Goal: Task Accomplishment & Management: Complete application form

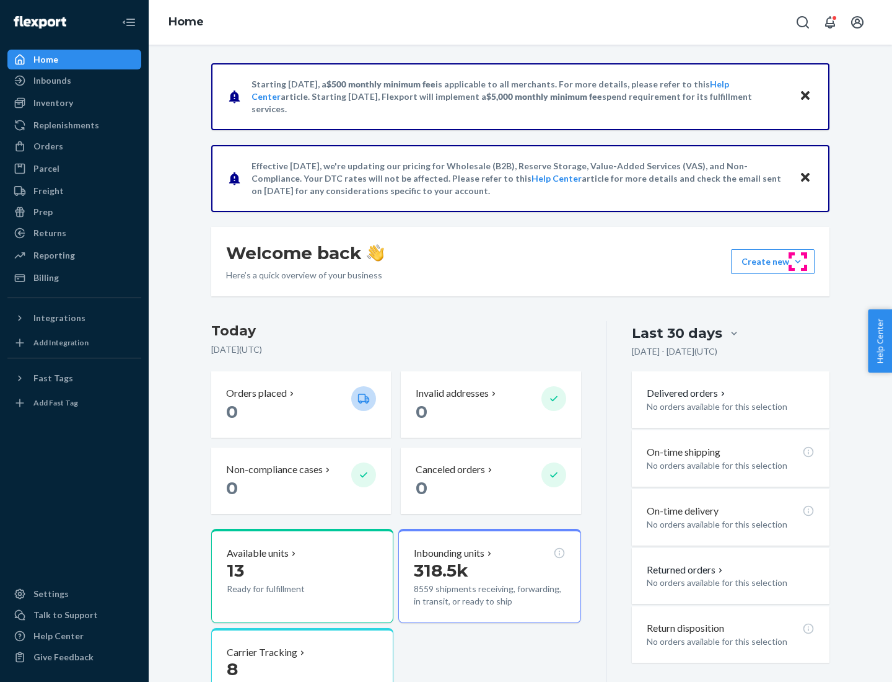
click at [798, 261] on button "Create new Create new inbound Create new order Create new product" at bounding box center [773, 261] width 84 height 25
click at [74, 81] on div "Inbounds" at bounding box center [74, 80] width 131 height 17
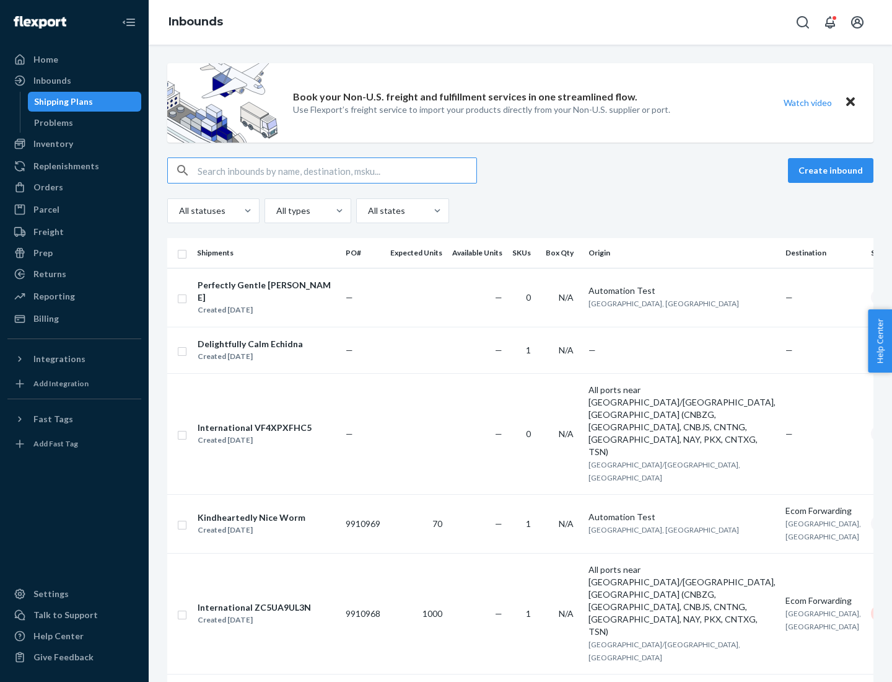
click at [833, 170] on button "Create inbound" at bounding box center [831, 170] width 86 height 25
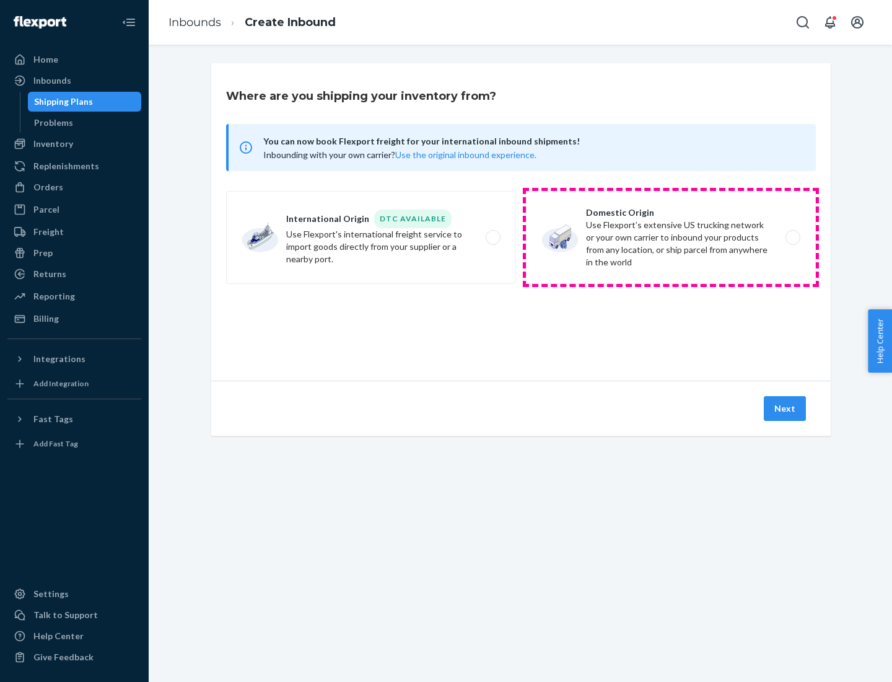
click at [671, 237] on label "Domestic Origin Use Flexport’s extensive US trucking network or your own carrie…" at bounding box center [671, 237] width 290 height 93
click at [793, 237] on input "Domestic Origin Use Flexport’s extensive US trucking network or your own carrie…" at bounding box center [797, 238] width 8 height 8
radio input "true"
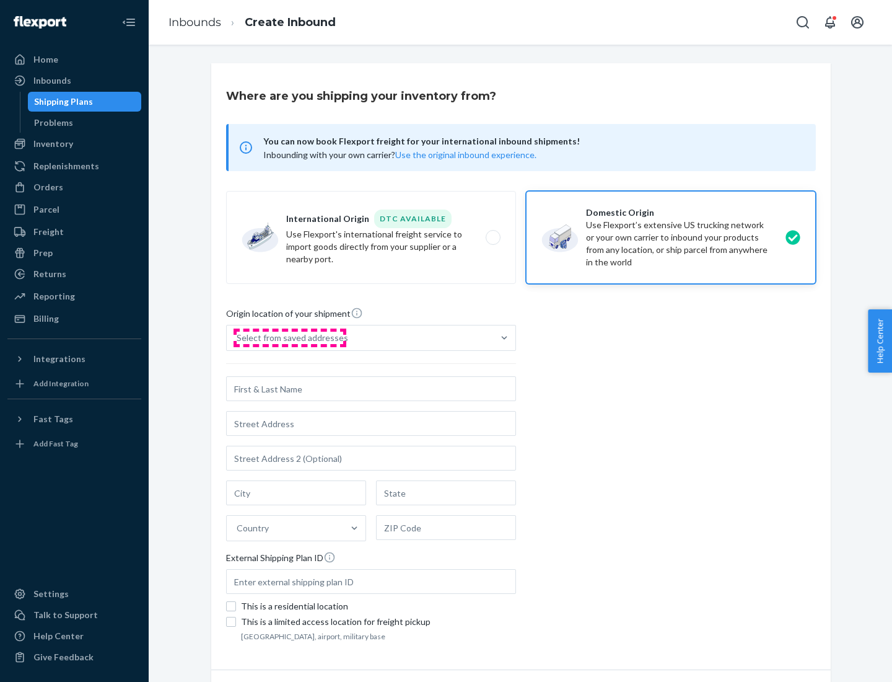
click at [289, 338] on div "Select from saved addresses" at bounding box center [293, 338] width 112 height 12
click at [238, 338] on input "Select from saved addresses" at bounding box center [237, 338] width 1 height 12
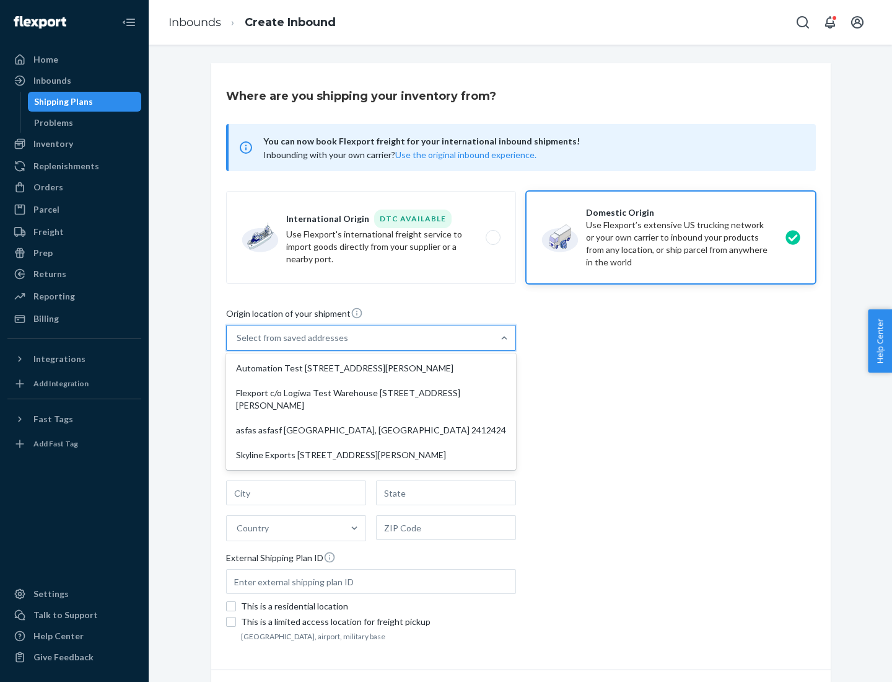
scroll to position [5, 0]
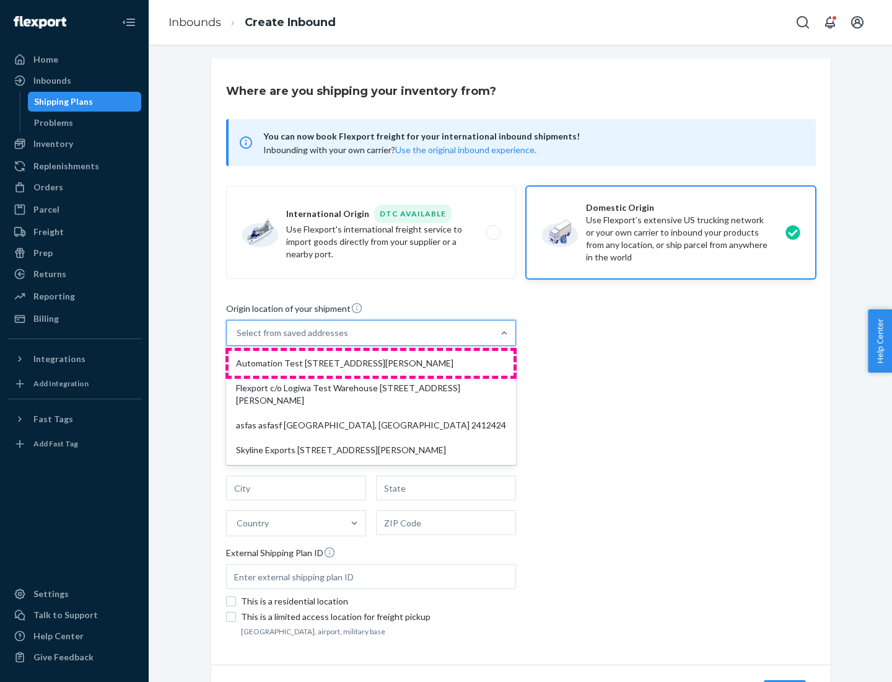
click at [371, 363] on div "Automation Test [STREET_ADDRESS][PERSON_NAME]" at bounding box center [371, 363] width 285 height 25
click at [238, 339] on input "option Automation Test [STREET_ADDRESS][PERSON_NAME] focused, 1 of 4. 4 results…" at bounding box center [237, 333] width 1 height 12
type input "Automation Test"
type input "9th Floor"
type input "[GEOGRAPHIC_DATA]"
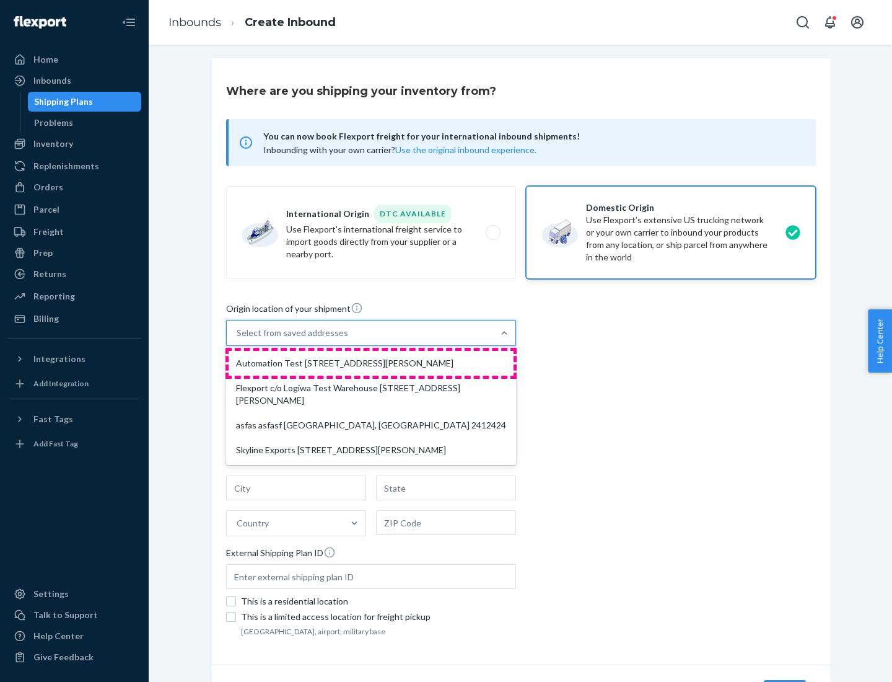
type input "CA"
type input "94104"
type input "[STREET_ADDRESS][PERSON_NAME]"
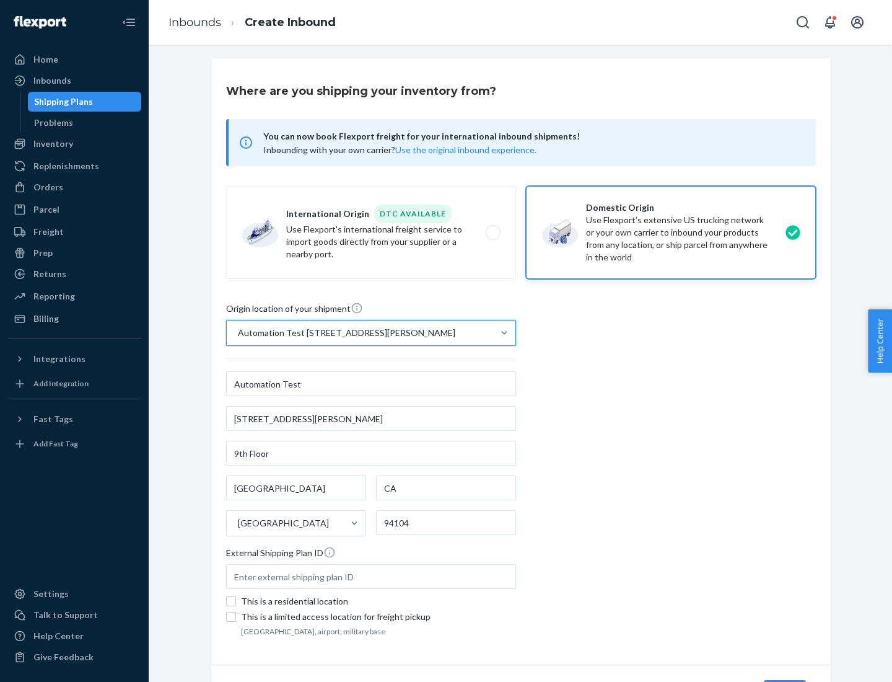
scroll to position [72, 0]
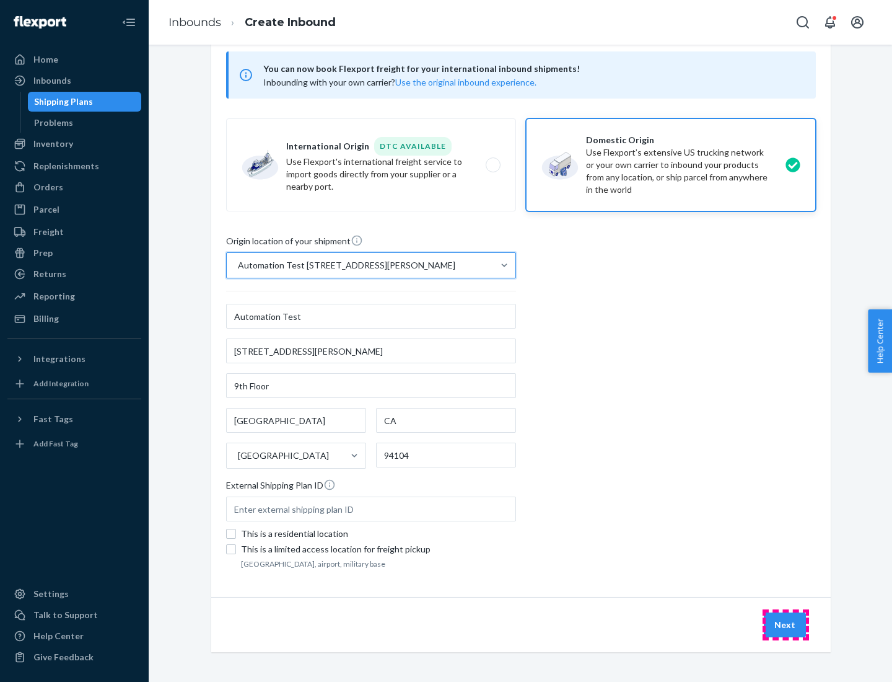
click at [786, 625] on button "Next" at bounding box center [785, 624] width 42 height 25
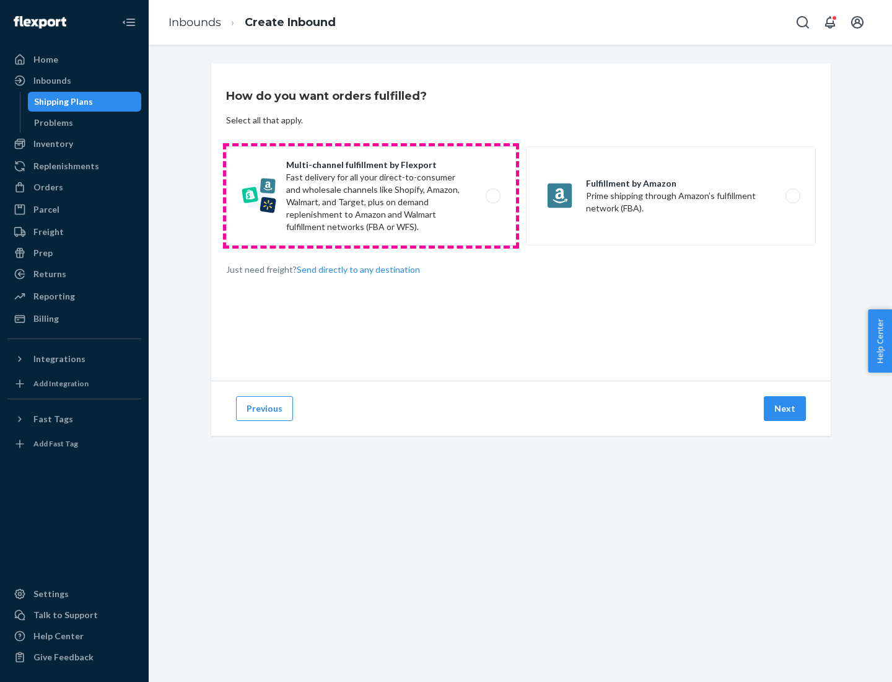
click at [371, 196] on label "Multi-channel fulfillment by Flexport Fast delivery for all your direct-to-cons…" at bounding box center [371, 195] width 290 height 99
click at [493, 196] on input "Multi-channel fulfillment by Flexport Fast delivery for all your direct-to-cons…" at bounding box center [497, 196] width 8 height 8
radio input "true"
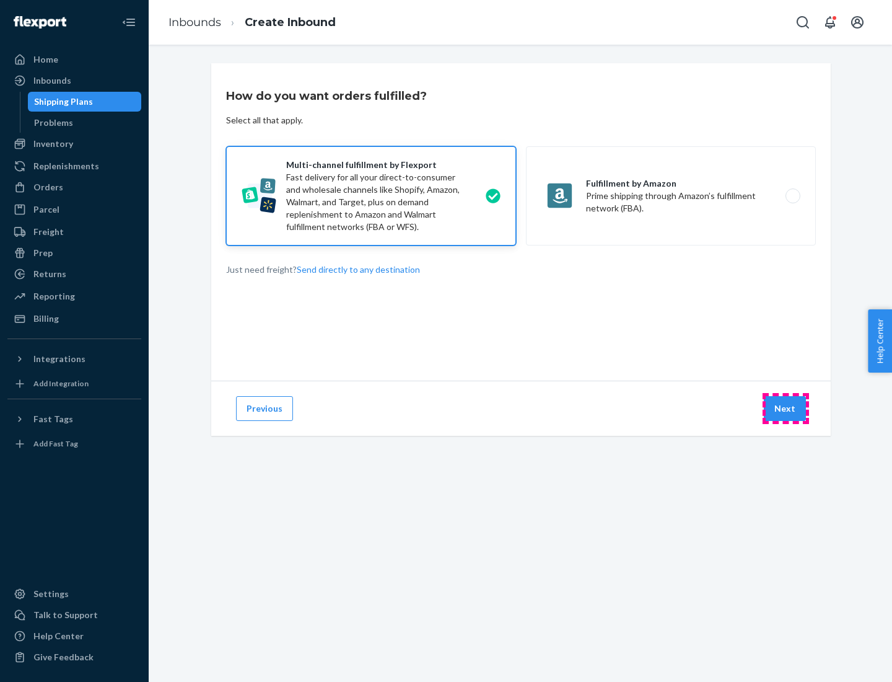
click at [786, 408] on button "Next" at bounding box center [785, 408] width 42 height 25
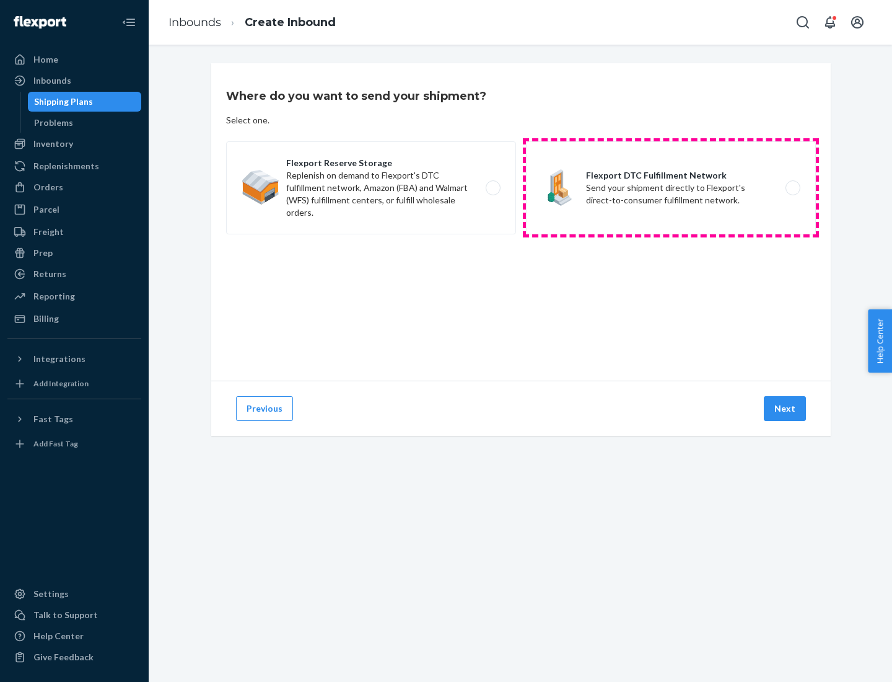
click at [671, 188] on label "Flexport DTC Fulfillment Network Send your shipment directly to Flexport's dire…" at bounding box center [671, 187] width 290 height 93
click at [793, 188] on input "Flexport DTC Fulfillment Network Send your shipment directly to Flexport's dire…" at bounding box center [797, 188] width 8 height 8
radio input "true"
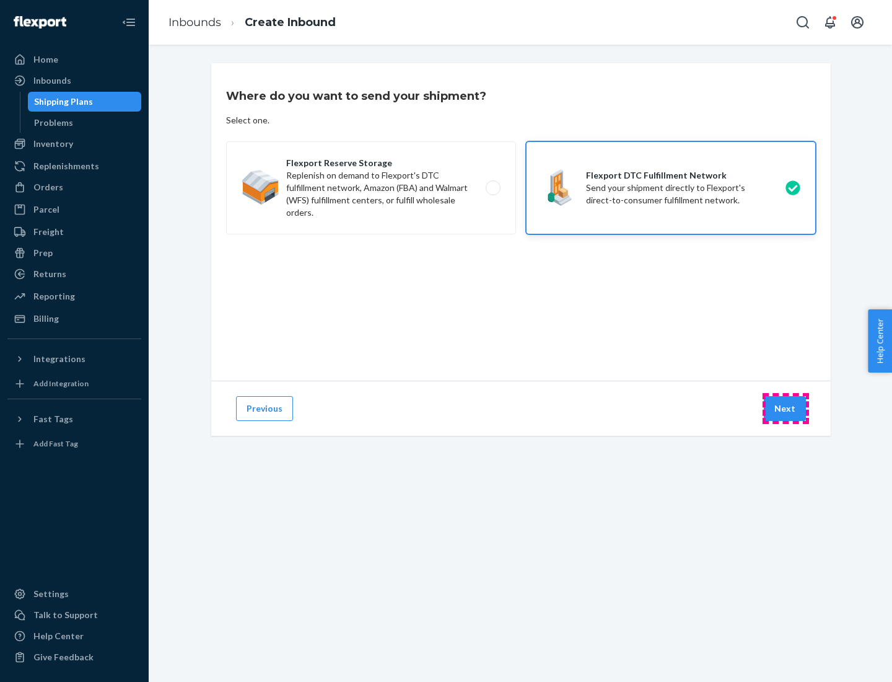
click at [786, 408] on button "Next" at bounding box center [785, 408] width 42 height 25
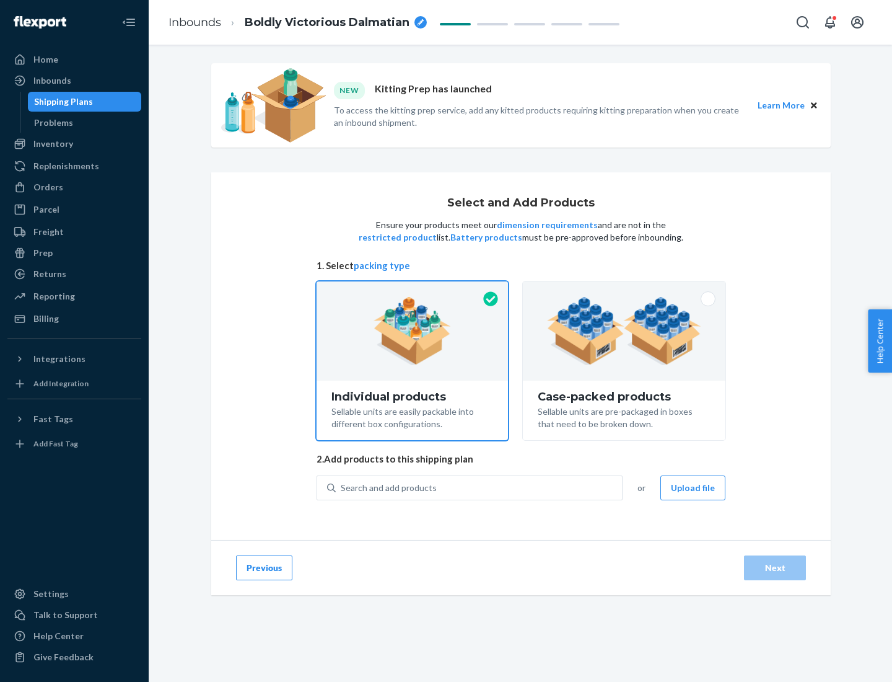
click at [625, 331] on img at bounding box center [624, 331] width 154 height 68
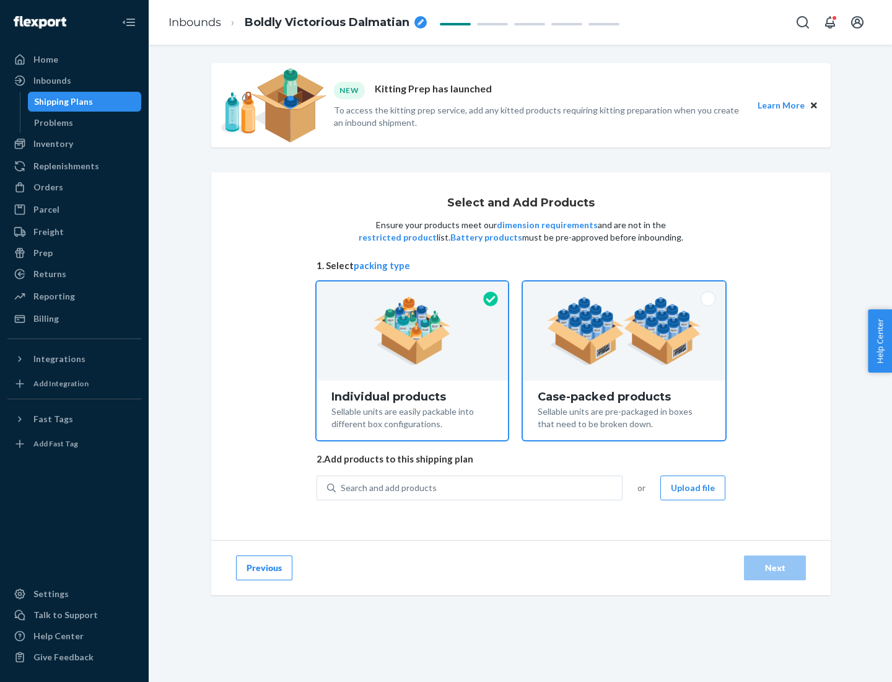
click at [625, 289] on input "Case-packed products Sellable units are pre-packaged in boxes that need to be b…" at bounding box center [624, 285] width 8 height 8
radio input "true"
radio input "false"
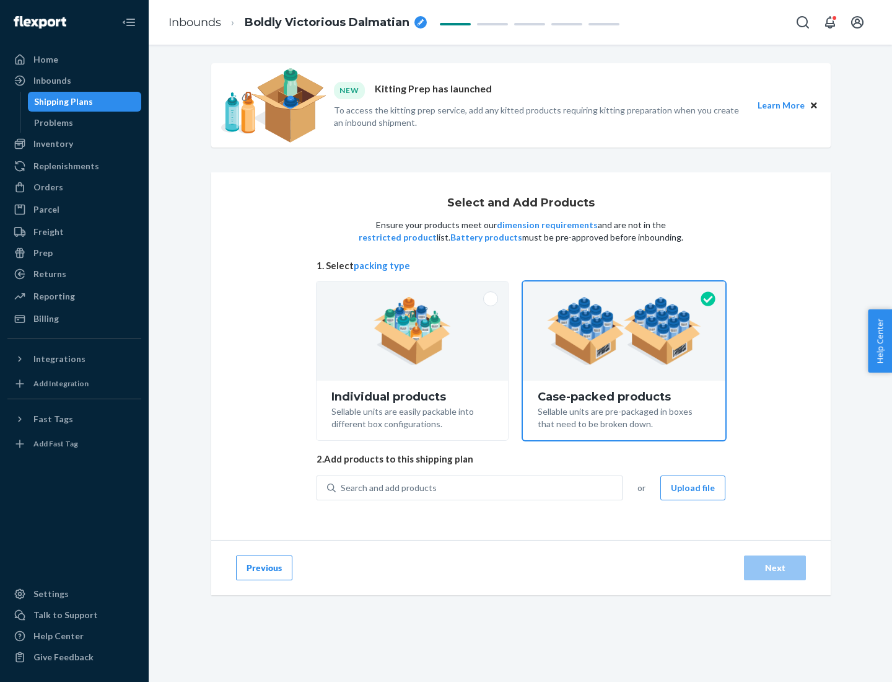
click at [480, 487] on div "Search and add products" at bounding box center [479, 487] width 286 height 22
click at [342, 487] on input "Search and add products" at bounding box center [341, 487] width 1 height 12
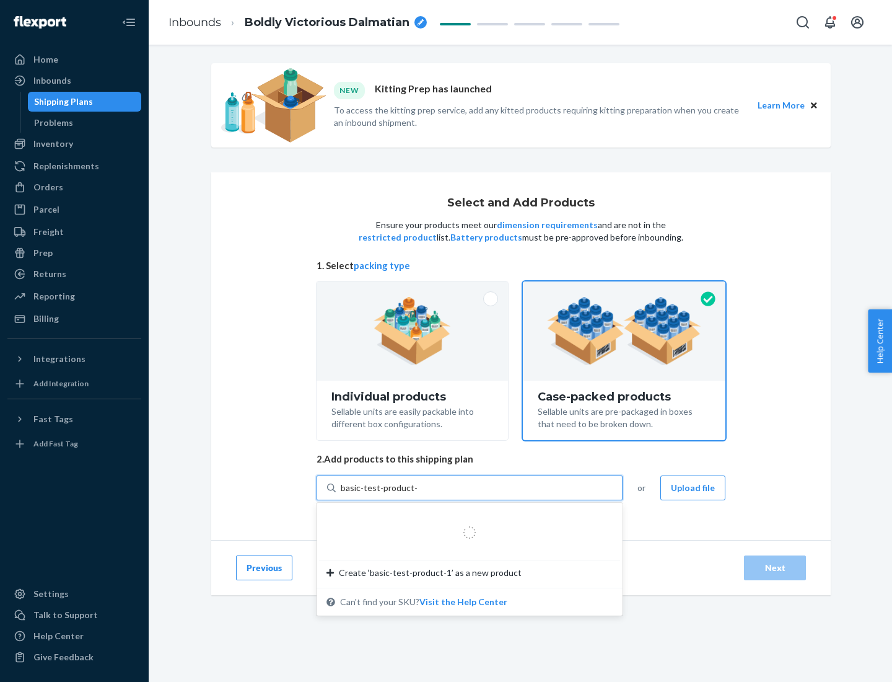
type input "basic-test-product-1"
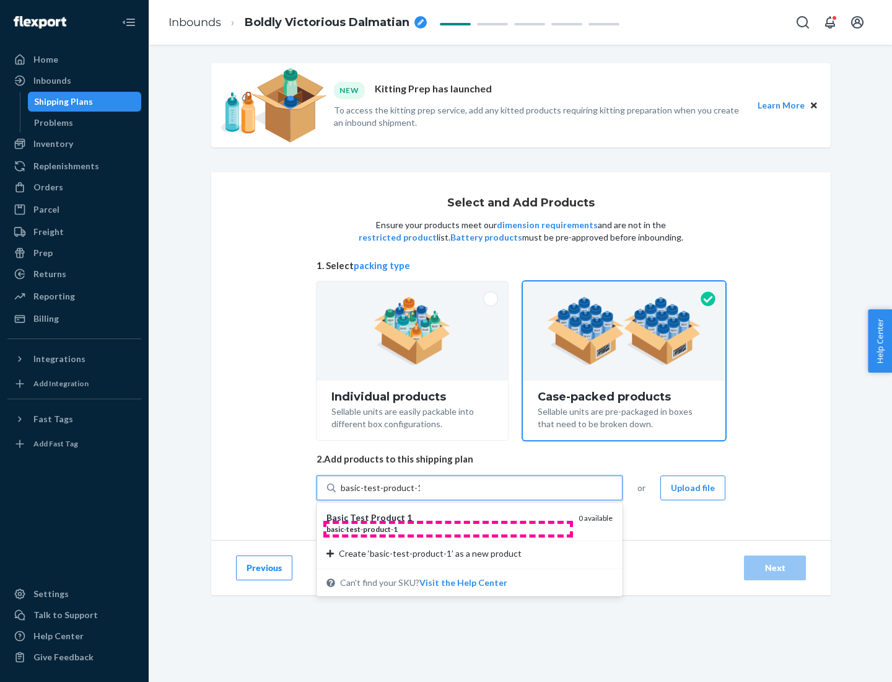
click at [448, 529] on div "basic - test - product - 1" at bounding box center [448, 529] width 242 height 11
click at [420, 494] on input "basic-test-product-1" at bounding box center [380, 487] width 79 height 12
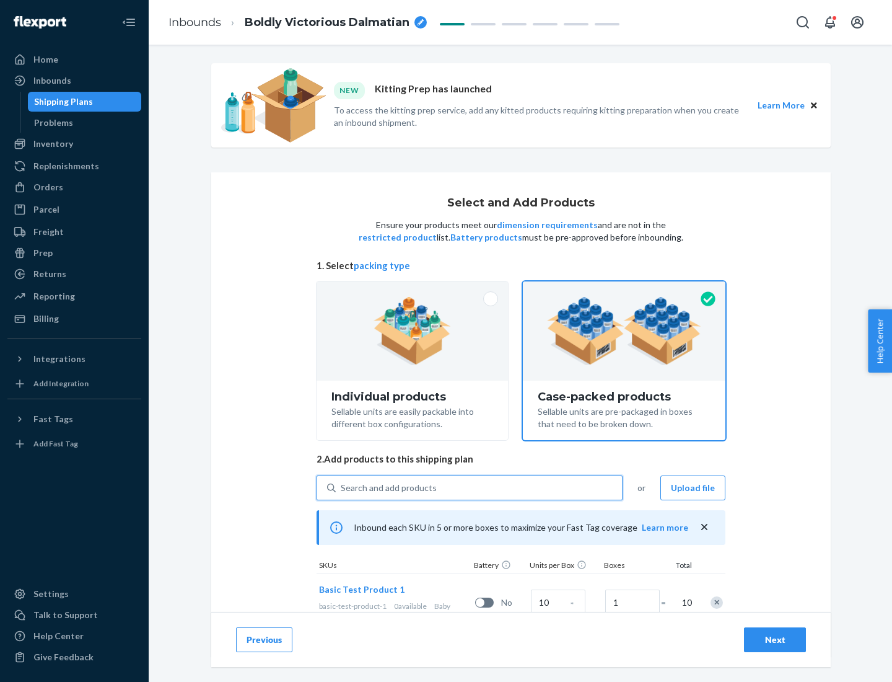
scroll to position [45, 0]
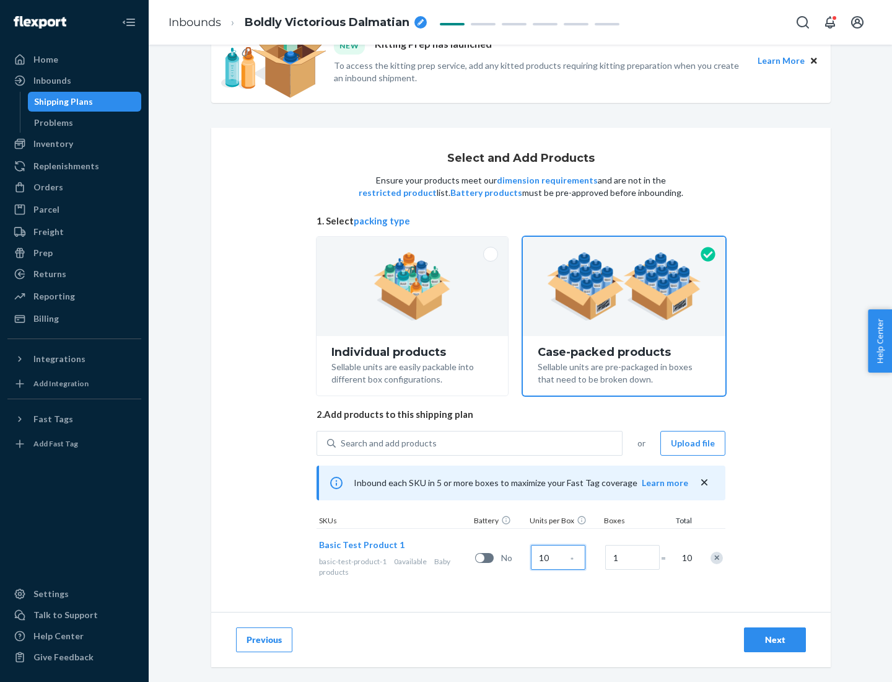
type input "10"
type input "7"
click at [775, 639] on div "Next" at bounding box center [775, 639] width 41 height 12
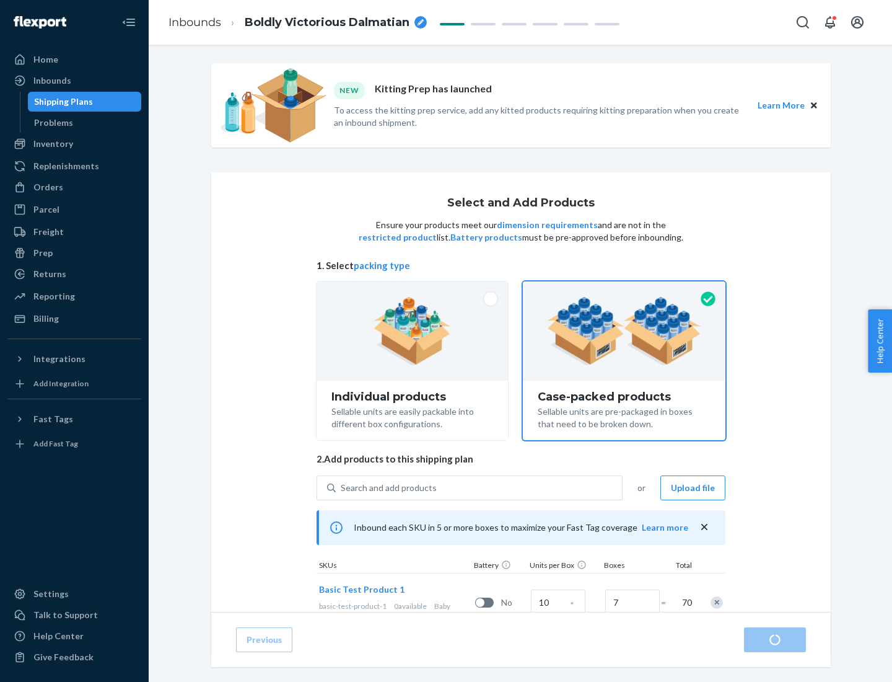
radio input "true"
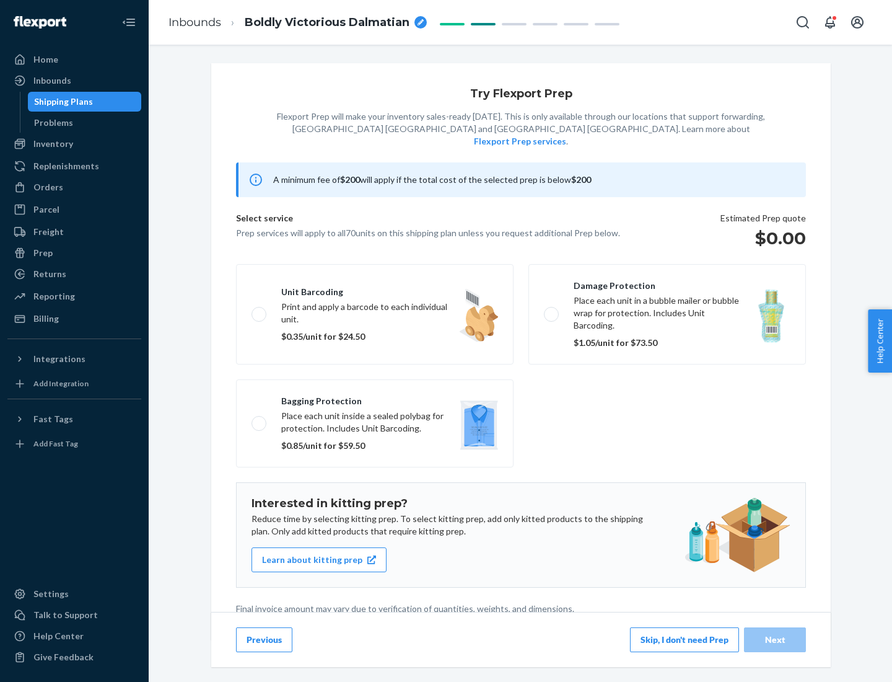
scroll to position [3, 0]
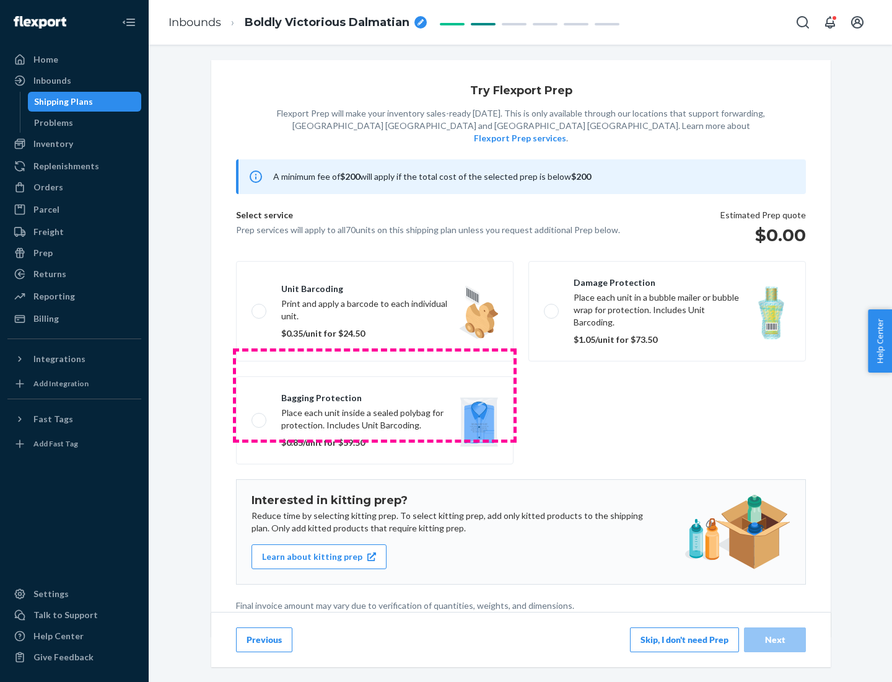
click at [375, 395] on label "Bagging protection Place each unit inside a sealed polybag for protection. Incl…" at bounding box center [375, 420] width 278 height 88
click at [260, 416] on input "Bagging protection Place each unit inside a sealed polybag for protection. Incl…" at bounding box center [256, 420] width 8 height 8
checkbox input "true"
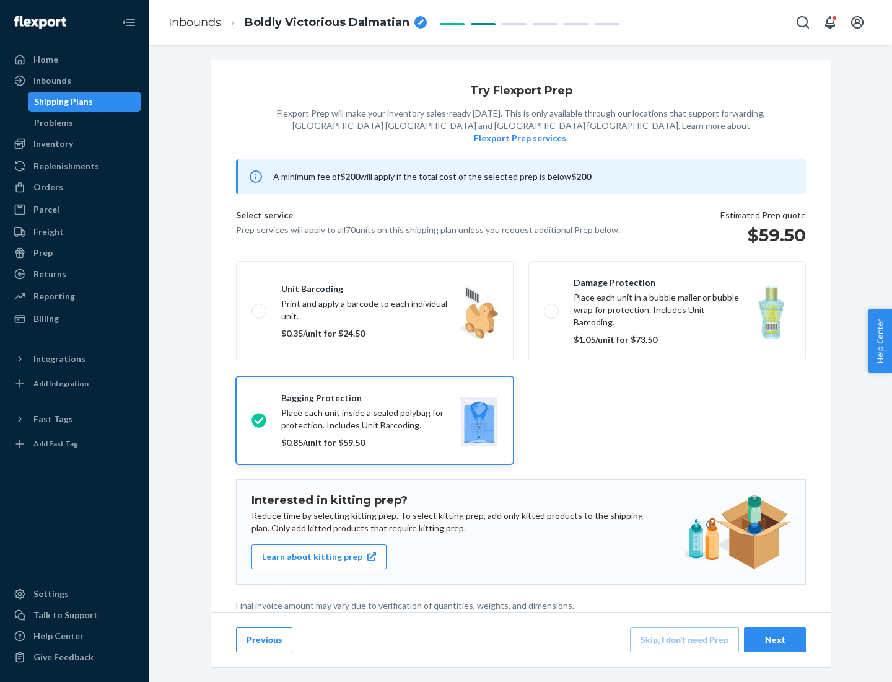
click at [775, 639] on div "Next" at bounding box center [775, 639] width 41 height 12
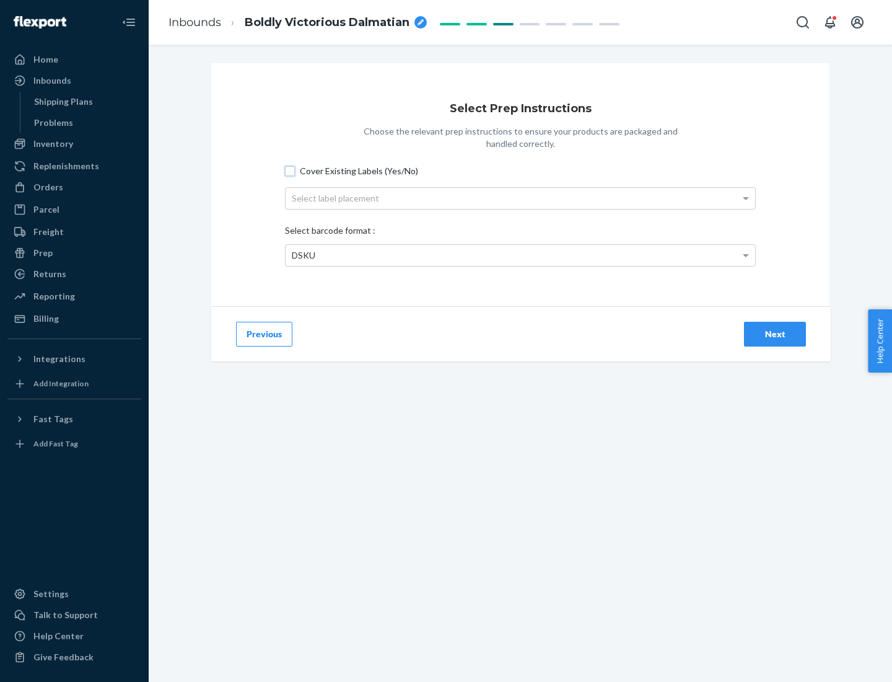
click at [290, 170] on input "Cover Existing Labels (Yes/No)" at bounding box center [290, 171] width 10 height 10
checkbox input "true"
click at [520, 198] on div "Select label placement" at bounding box center [521, 198] width 470 height 21
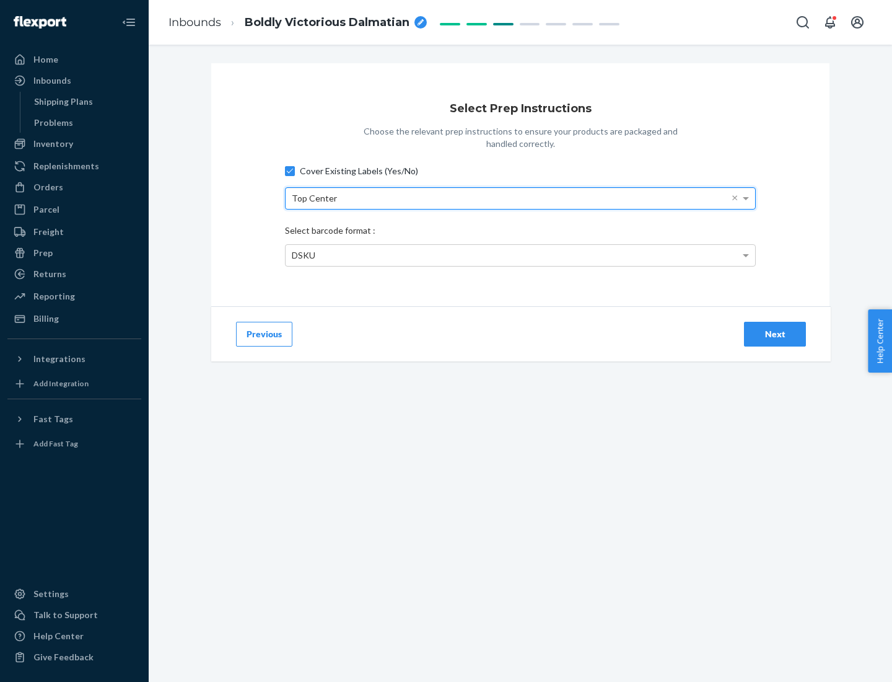
click at [520, 255] on div "DSKU" at bounding box center [521, 255] width 470 height 21
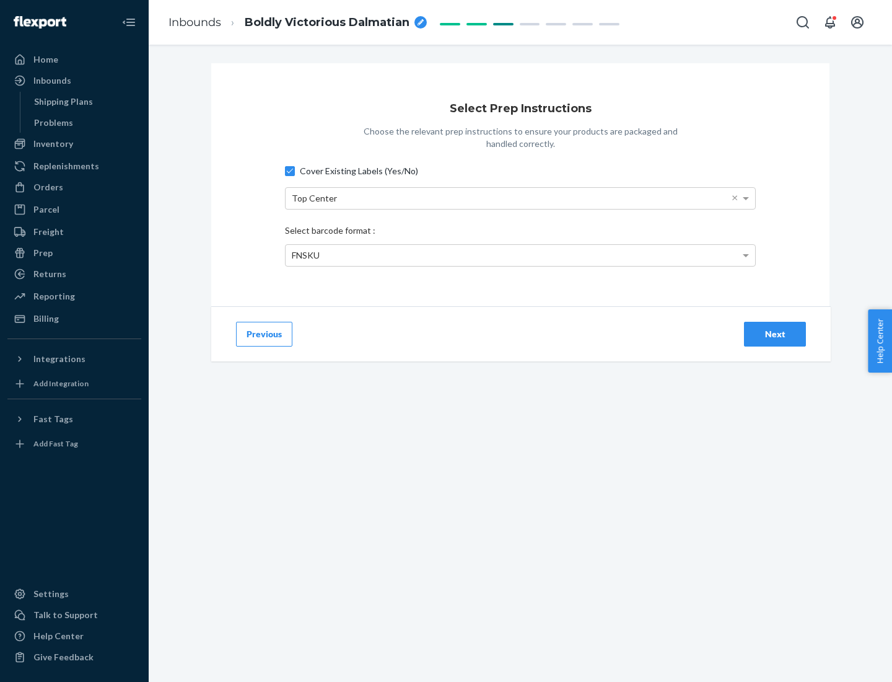
click at [775, 333] on div "Next" at bounding box center [775, 334] width 41 height 12
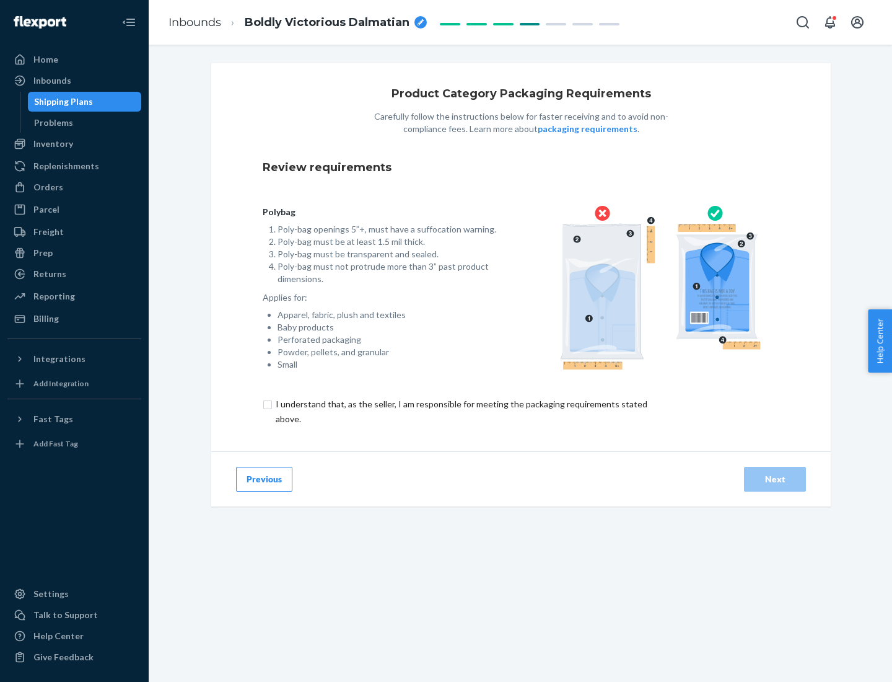
click at [460, 411] on input "checkbox" at bounding box center [469, 412] width 412 height 30
checkbox input "true"
click at [775, 478] on div "Next" at bounding box center [775, 479] width 41 height 12
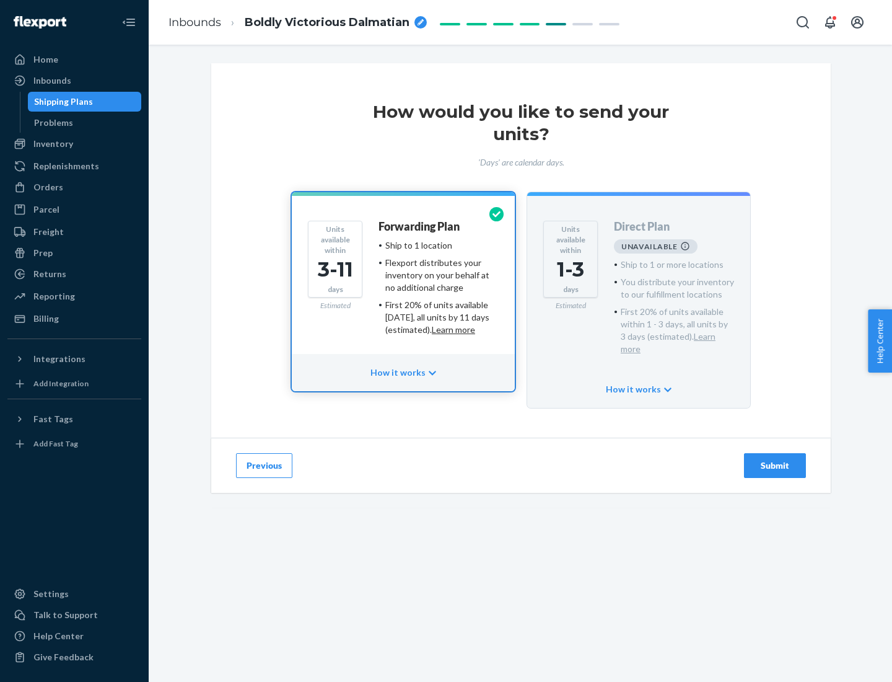
click at [420, 226] on h4 "Forwarding Plan" at bounding box center [419, 227] width 81 height 12
click at [775, 459] on div "Submit" at bounding box center [775, 465] width 41 height 12
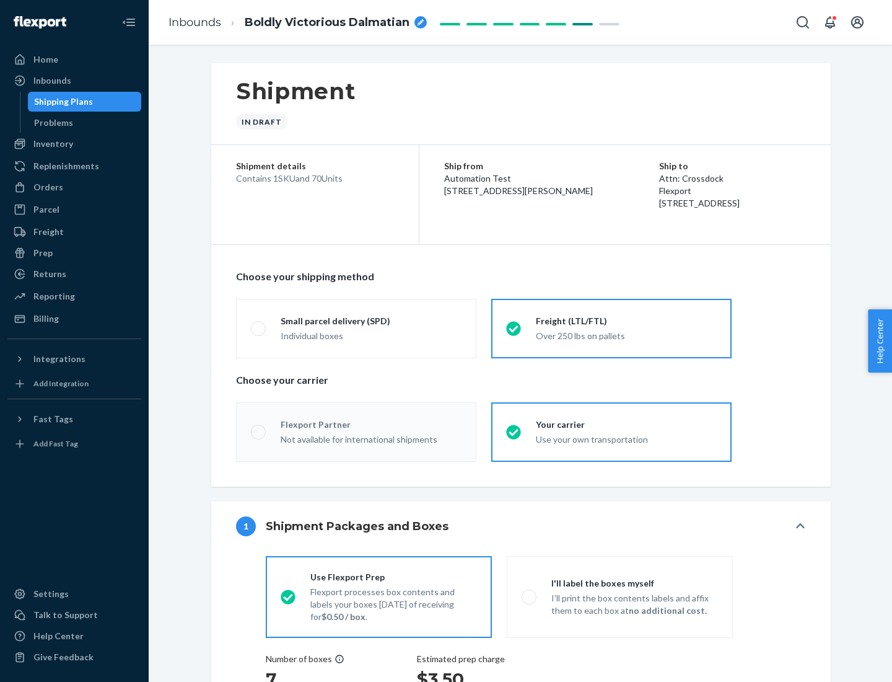
radio input "true"
radio input "false"
radio input "true"
radio input "false"
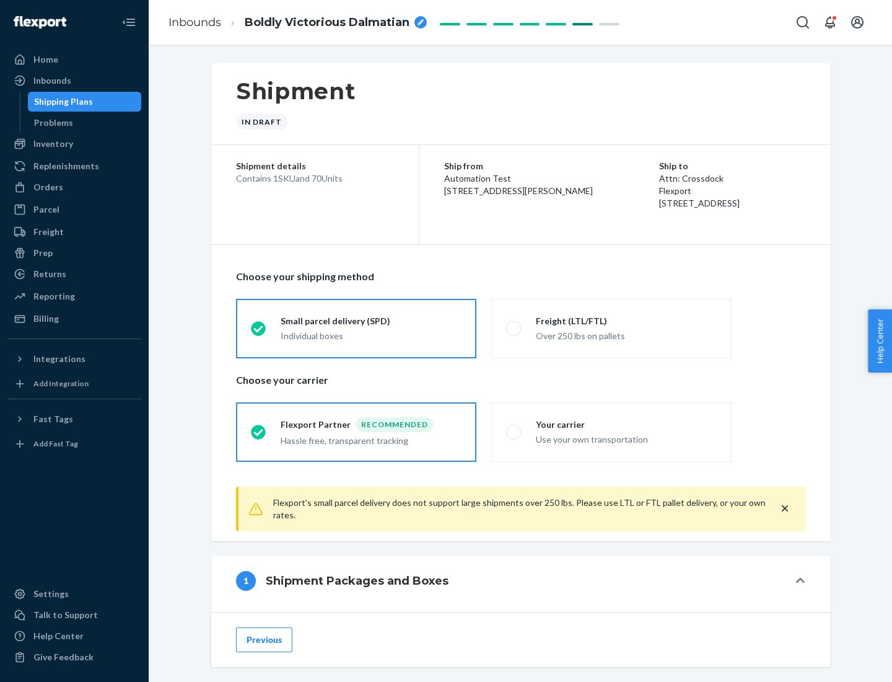
click at [612, 328] on div "Over 250 lbs on pallets" at bounding box center [626, 334] width 181 height 15
click at [514, 328] on input "Freight (LTL/FTL) Over 250 lbs on pallets" at bounding box center [510, 328] width 8 height 8
radio input "true"
radio input "false"
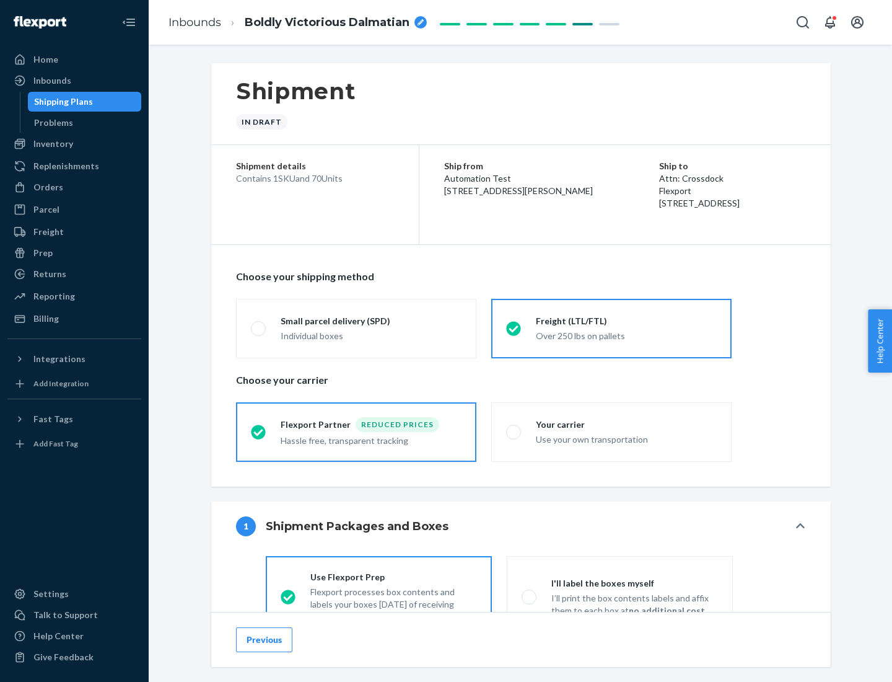
scroll to position [69, 0]
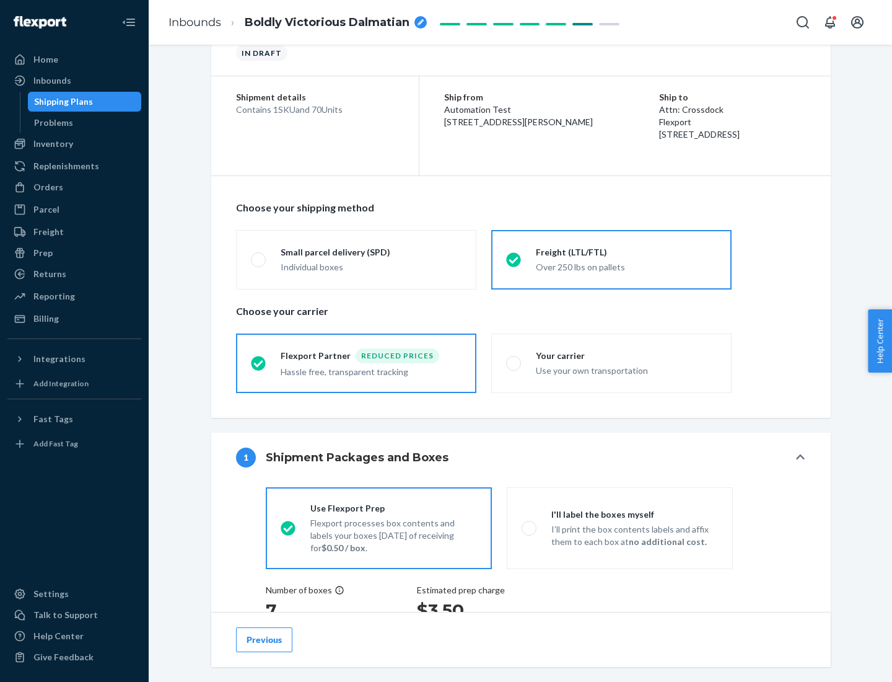
click at [612, 362] on div "Use your own transportation" at bounding box center [626, 369] width 181 height 15
click at [514, 362] on input "Your carrier Use your own transportation" at bounding box center [510, 363] width 8 height 8
radio input "true"
radio input "false"
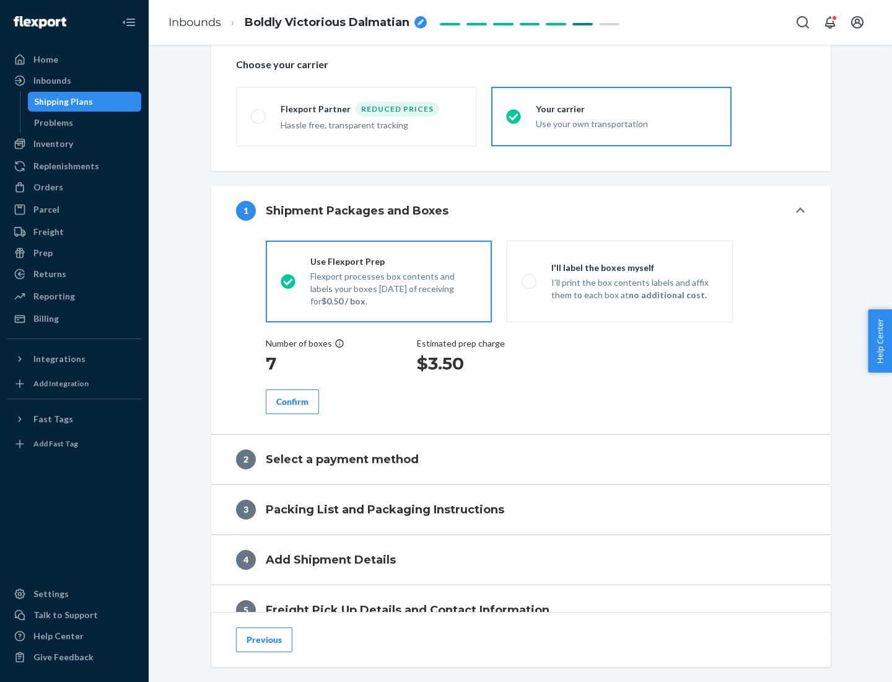
scroll to position [234, 0]
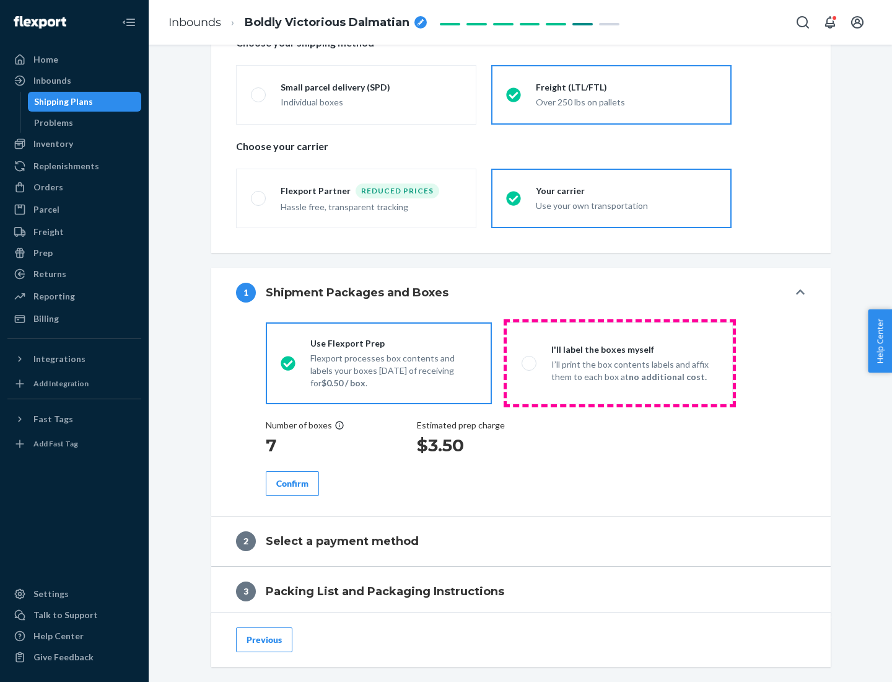
click at [620, 362] on p "I’ll print the box contents labels and affix them to each box at no additional …" at bounding box center [634, 370] width 167 height 25
click at [530, 362] on input "I'll label the boxes myself I’ll print the box contents labels and affix them t…" at bounding box center [526, 363] width 8 height 8
radio input "true"
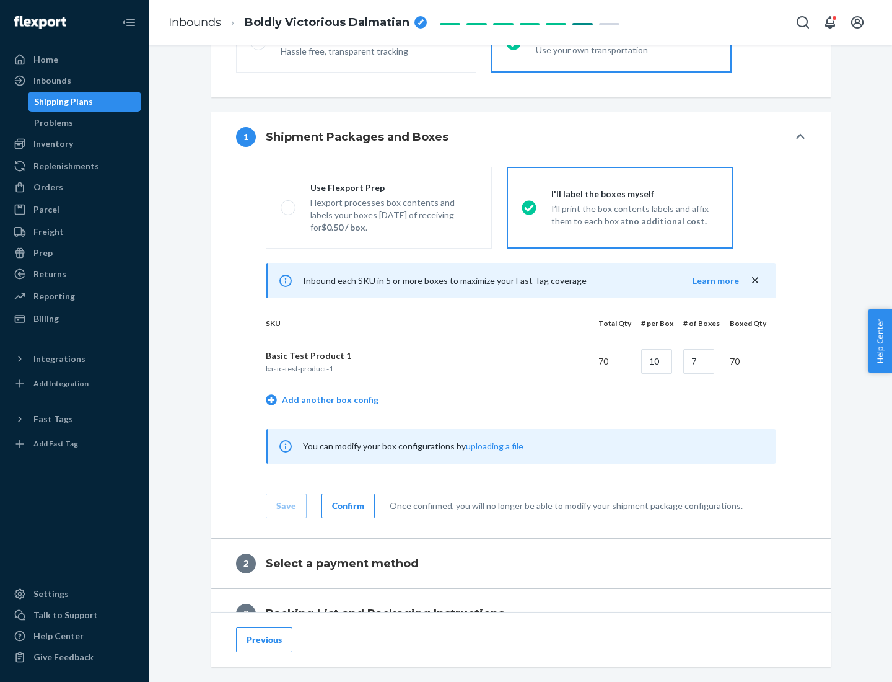
scroll to position [214, 0]
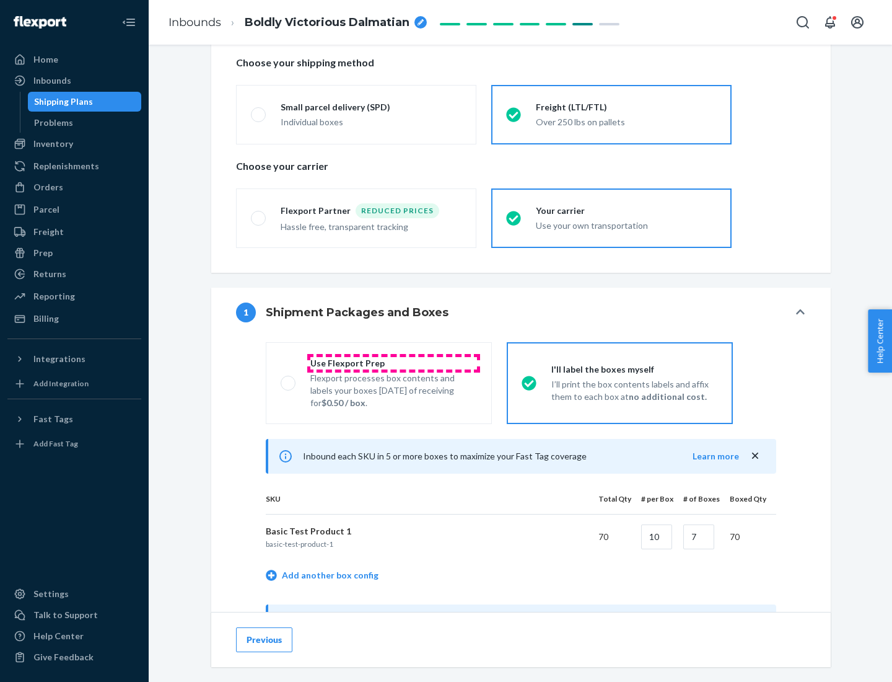
click at [393, 362] on div "Use Flexport Prep" at bounding box center [393, 363] width 167 height 12
click at [289, 379] on input "Use Flexport Prep Flexport processes box contents and labels your boxes [DATE] …" at bounding box center [285, 383] width 8 height 8
radio input "true"
radio input "false"
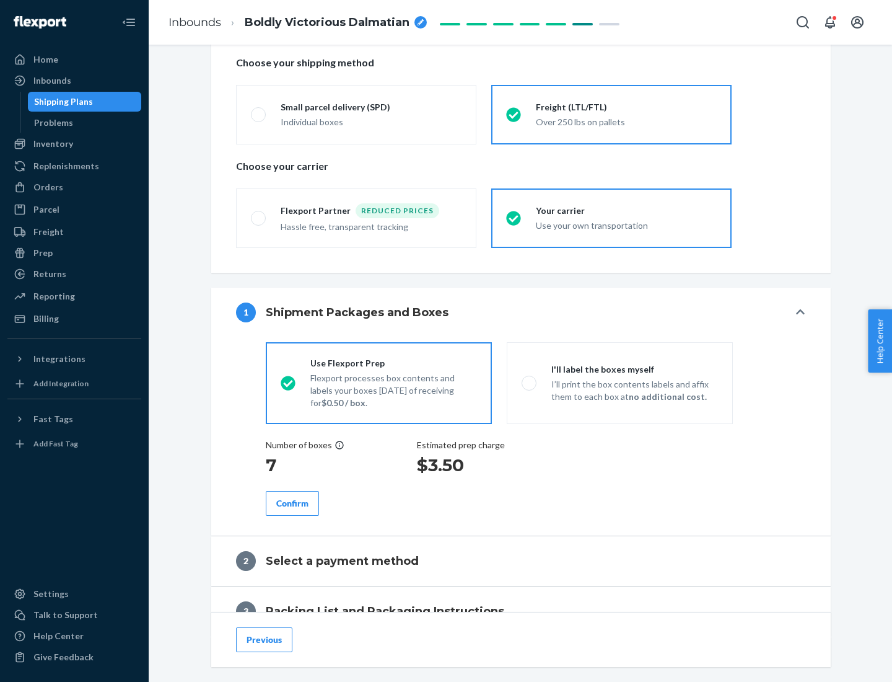
scroll to position [354, 0]
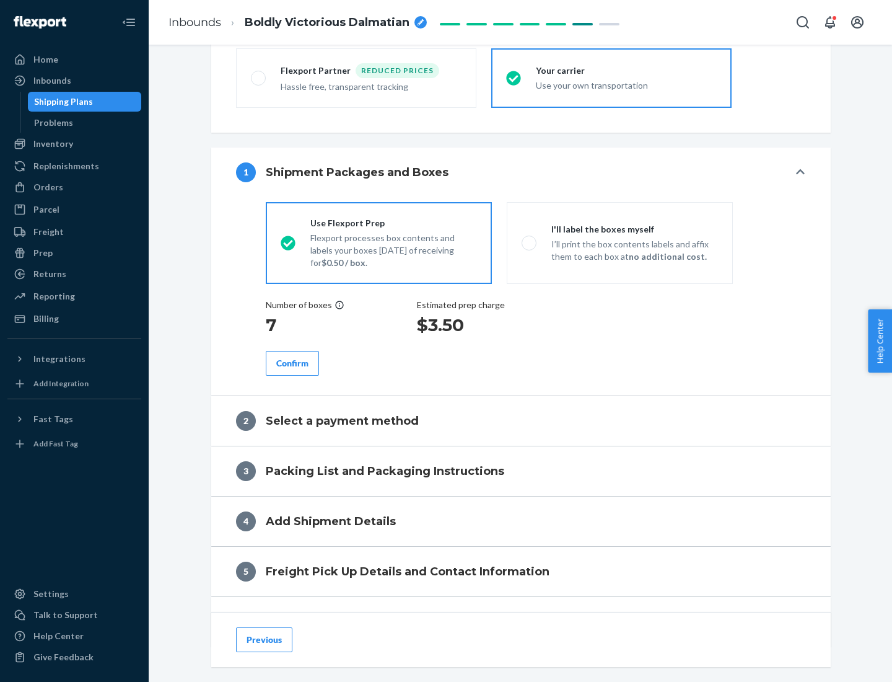
click at [292, 362] on div "Confirm" at bounding box center [292, 363] width 32 height 12
radio input "false"
